Goal: Task Accomplishment & Management: Use online tool/utility

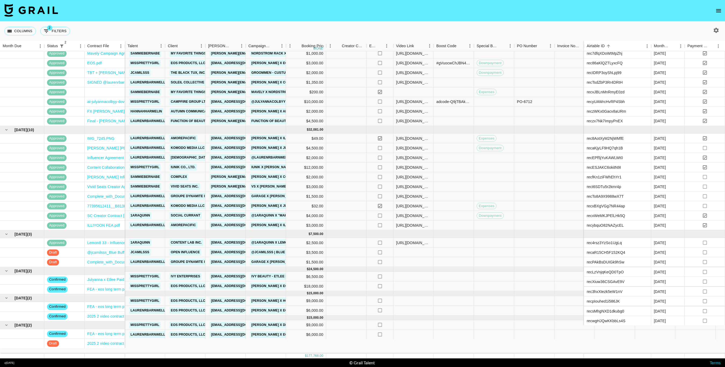
scroll to position [138, 0]
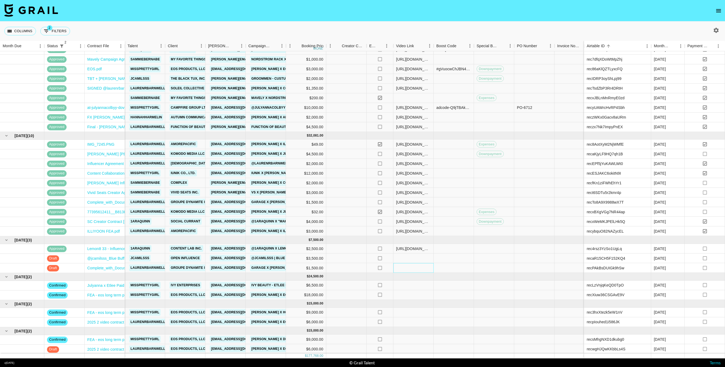
click at [403, 267] on div at bounding box center [413, 268] width 40 height 10
type input "[URL][DOMAIN_NAME]"
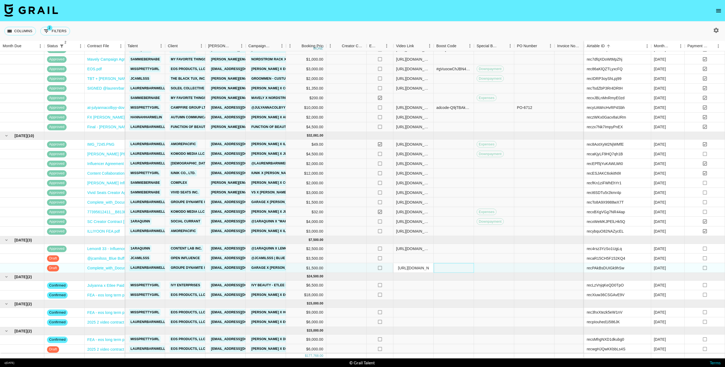
click at [451, 269] on div at bounding box center [454, 268] width 40 height 10
click at [461, 267] on div at bounding box center [454, 268] width 40 height 10
type input "#pgXs3vuH5JyXyiEDCYSAaomgS7kGvTE2Gv1as6ccuLrAdh+l94Z2pI25l4LZsqE="
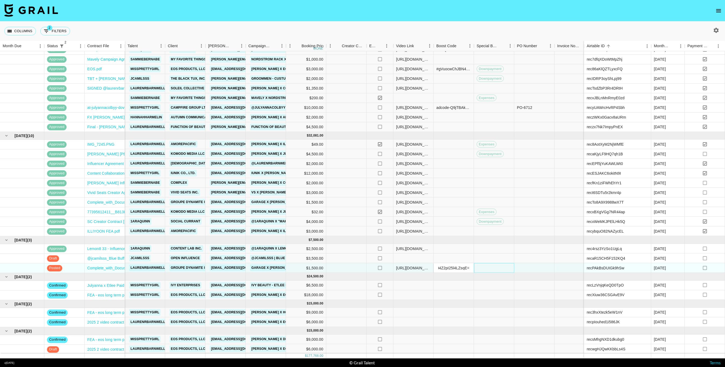
scroll to position [0, 0]
click at [488, 269] on div at bounding box center [494, 268] width 40 height 10
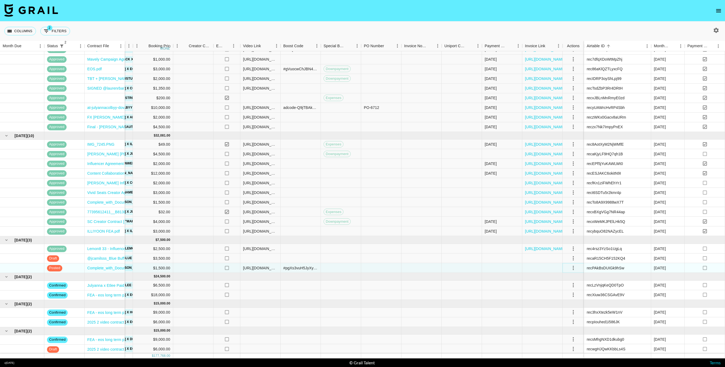
click at [575, 269] on icon "select merge strategy" at bounding box center [573, 268] width 6 height 6
click at [567, 319] on div "Approve" at bounding box center [568, 318] width 16 height 6
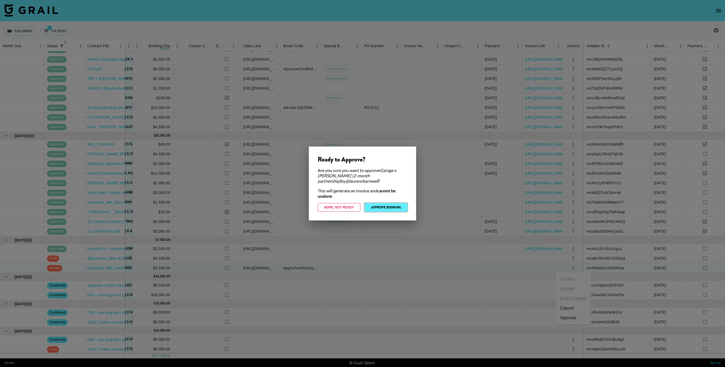
click at [397, 208] on button "Approve Booking" at bounding box center [386, 207] width 43 height 9
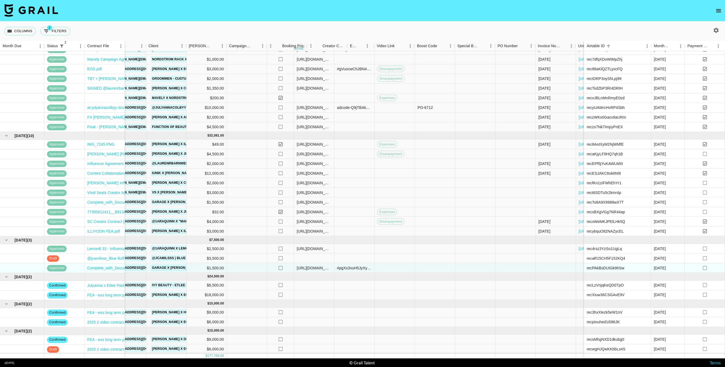
scroll to position [138, 0]
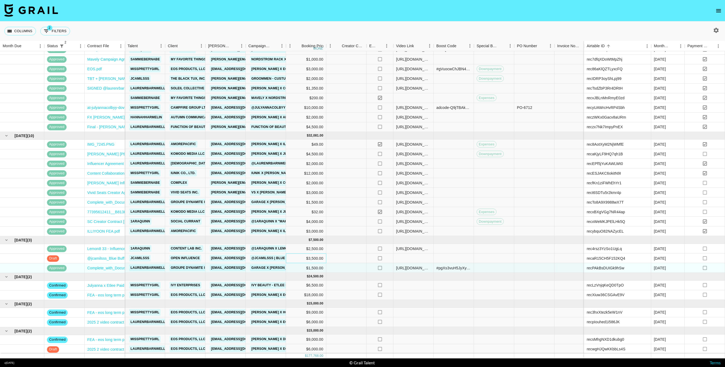
click at [310, 259] on div "$3,500.00" at bounding box center [306, 259] width 40 height 10
